Goal: Navigation & Orientation: Find specific page/section

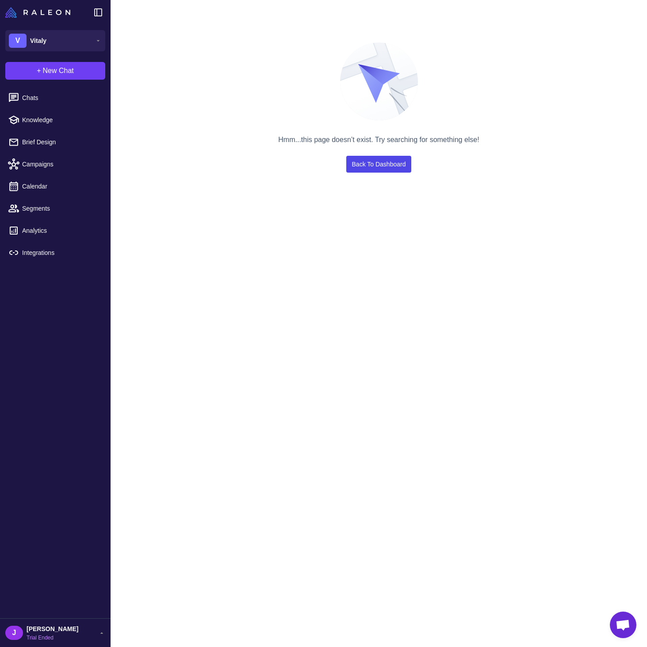
click at [384, 162] on link "Back To Dashboard" at bounding box center [378, 164] width 65 height 17
